Goal: Task Accomplishment & Management: Manage account settings

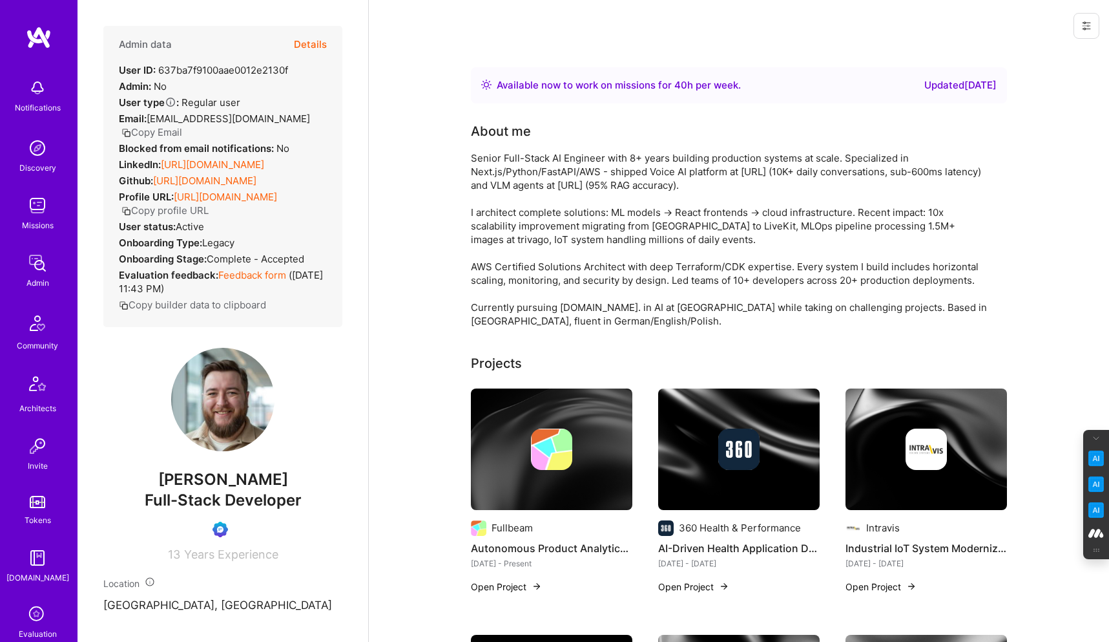
click at [1081, 32] on button at bounding box center [1087, 26] width 26 height 26
click at [1004, 57] on button "Login as Mikolaj" at bounding box center [1040, 55] width 120 height 33
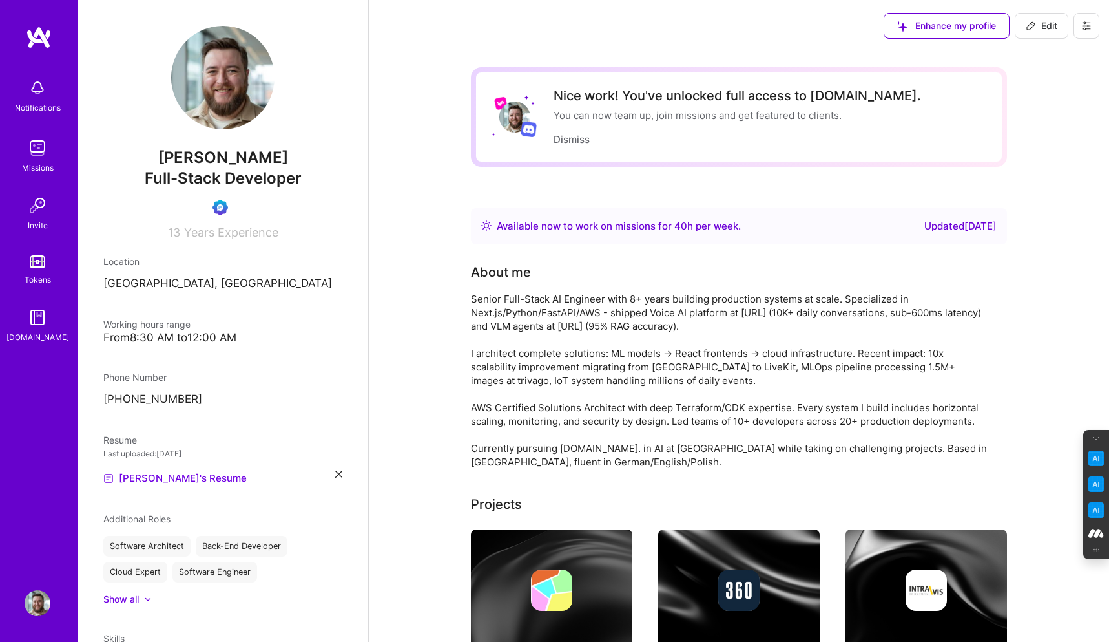
click at [39, 93] on img at bounding box center [38, 88] width 26 height 26
